Goal: Information Seeking & Learning: Learn about a topic

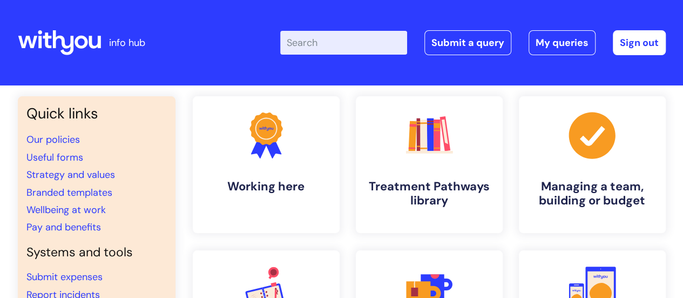
click at [368, 38] on input "Enter your search term here..." at bounding box center [343, 43] width 127 height 24
type input "interview"
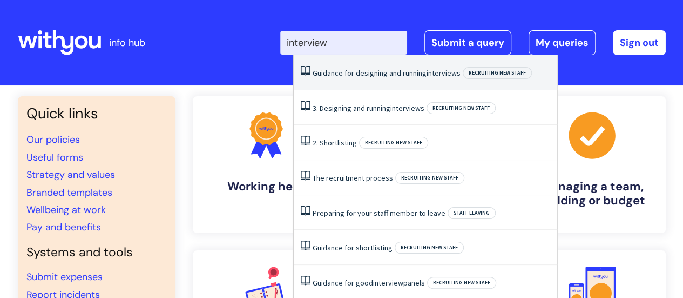
click at [372, 73] on link "Guidance for designing and running interviews" at bounding box center [387, 73] width 148 height 10
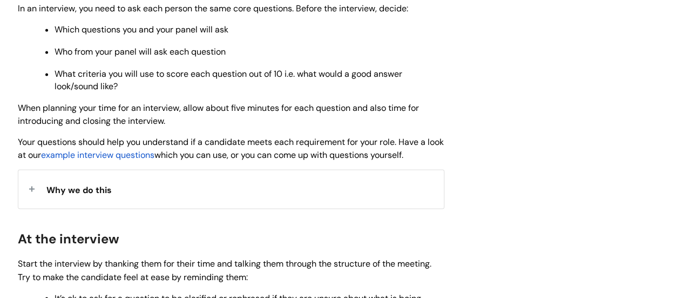
scroll to position [830, 0]
click at [30, 192] on div "Why we do this" at bounding box center [231, 188] width 426 height 38
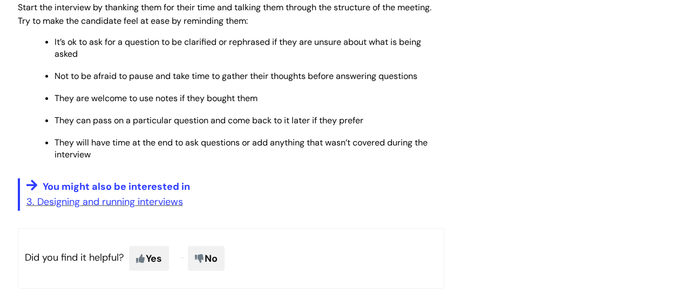
scroll to position [1189, 0]
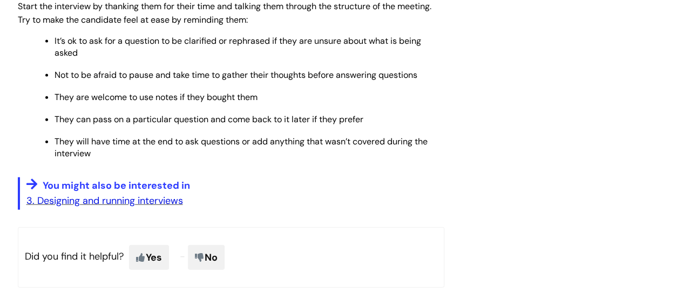
click at [136, 201] on link "3. Designing and running interviews" at bounding box center [104, 200] width 157 height 13
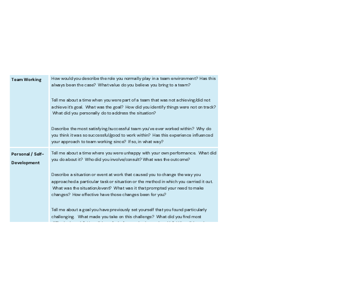
scroll to position [1100, 0]
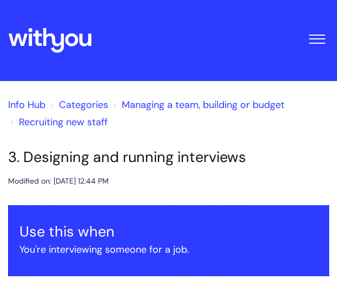
click at [98, 144] on div "Info Hub Categories Managing a team, building or budget Recruiting new staff" at bounding box center [168, 120] width 320 height 57
